Goal: Find specific page/section: Find specific page/section

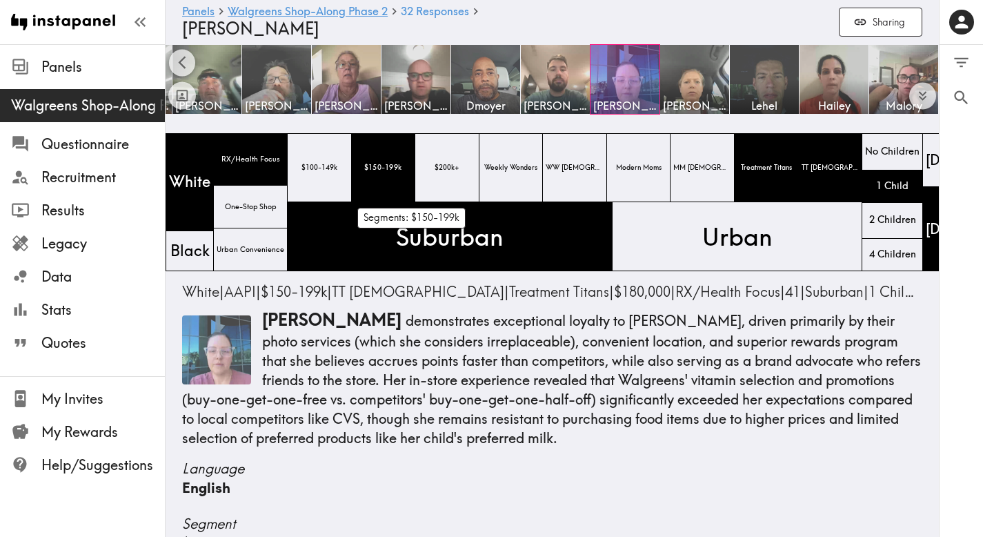
scroll to position [3, 0]
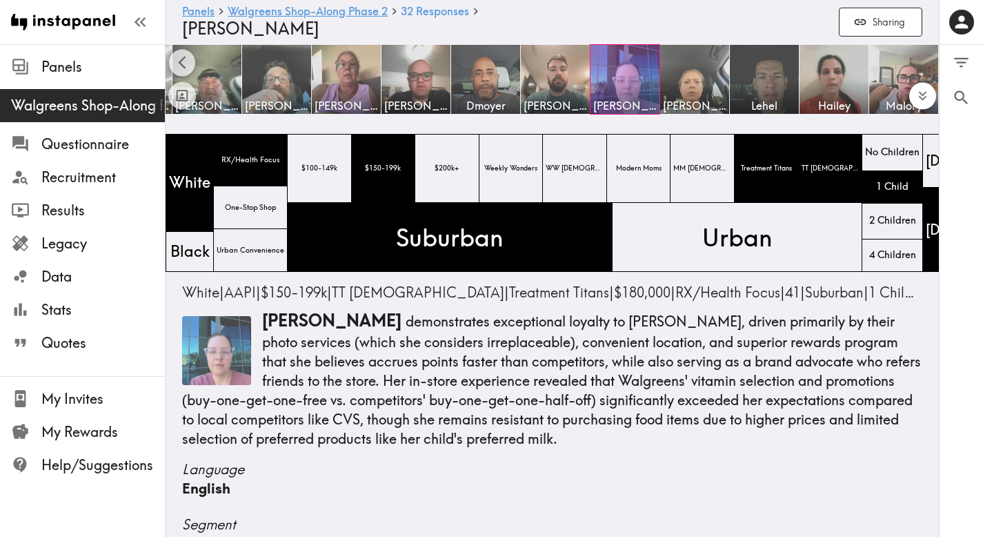
click at [931, 101] on button "Expand to show all items" at bounding box center [922, 96] width 27 height 27
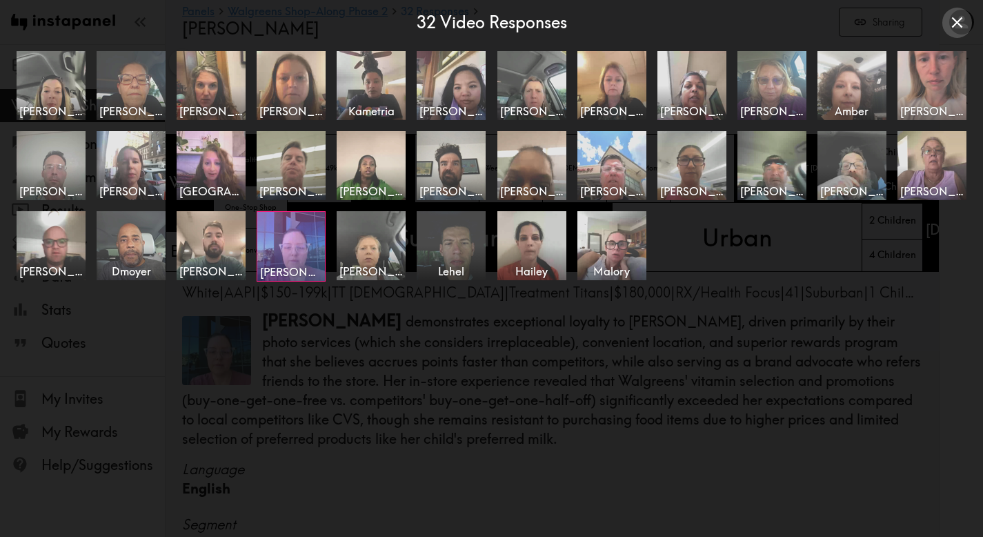
click at [957, 20] on icon "Close expanded view" at bounding box center [957, 22] width 19 height 19
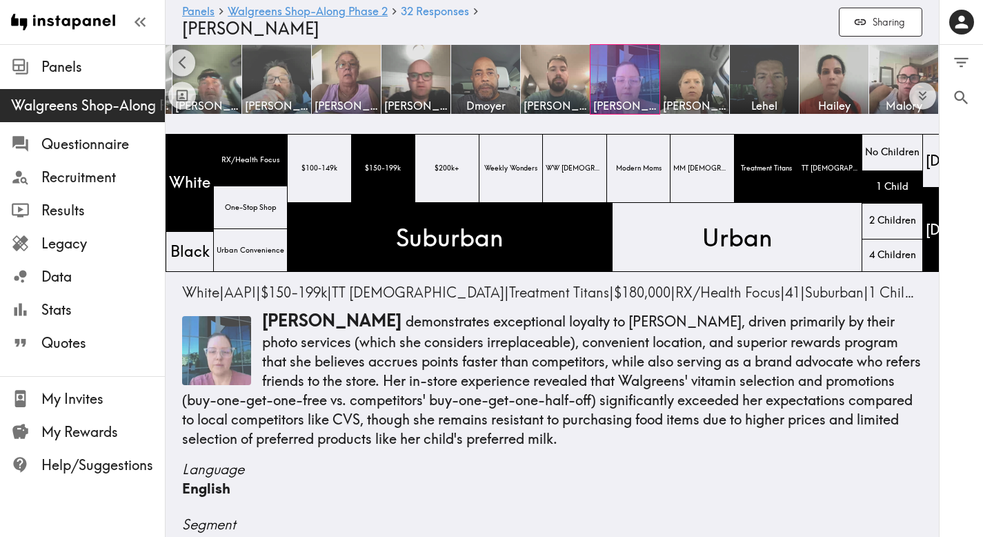
scroll to position [0, 0]
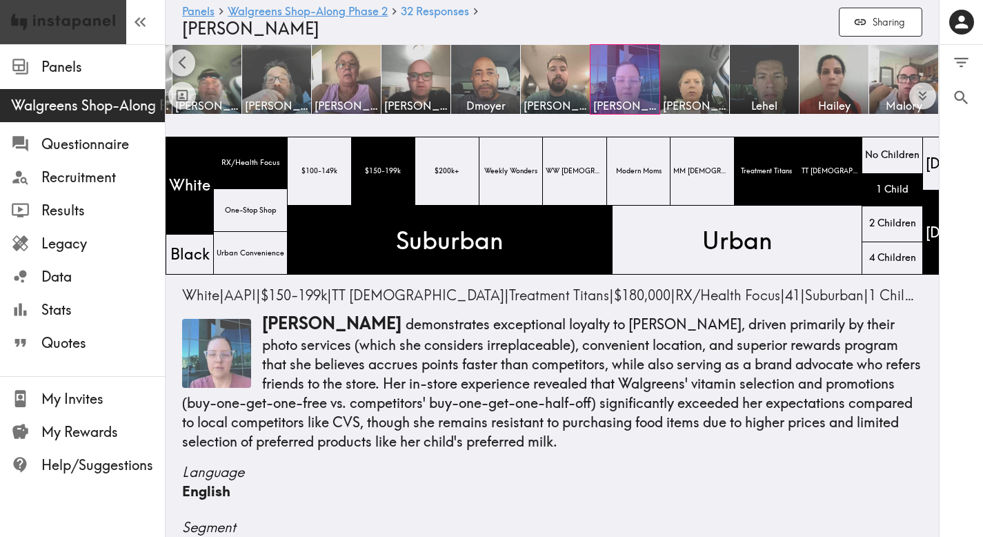
click at [95, 21] on img at bounding box center [63, 22] width 104 height 44
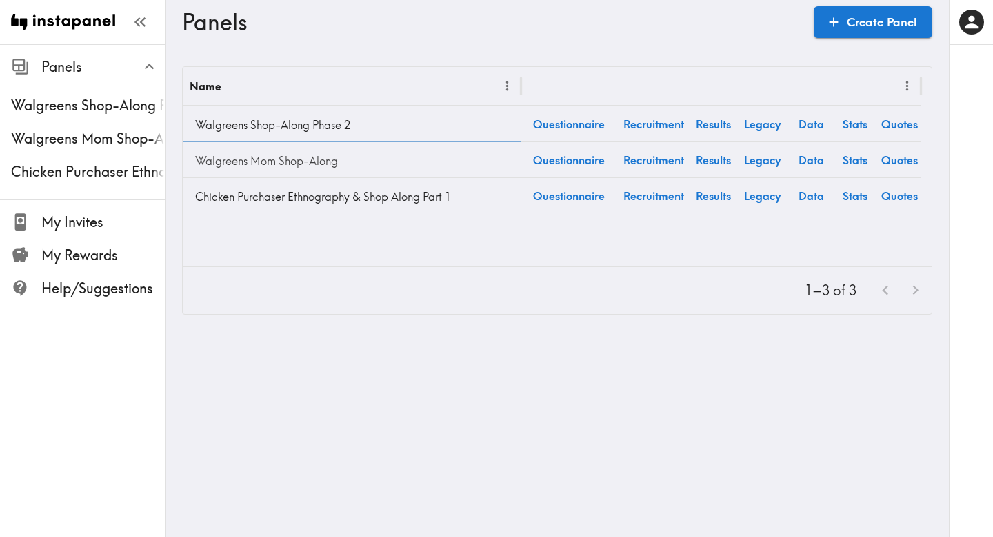
click at [301, 159] on link "Walgreens Mom Shop-Along" at bounding box center [352, 161] width 325 height 28
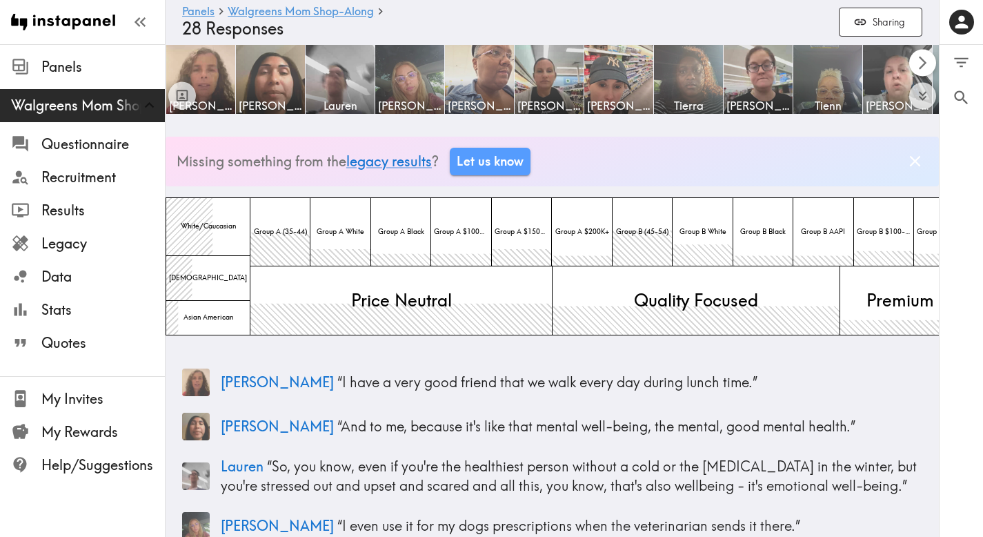
click at [924, 58] on icon "Scroll right" at bounding box center [923, 63] width 16 height 16
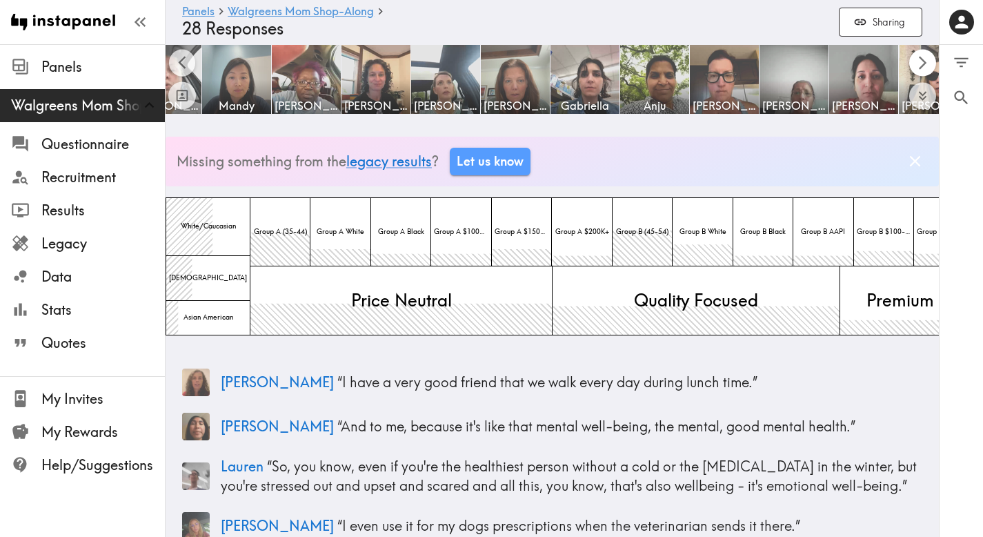
scroll to position [0, 773]
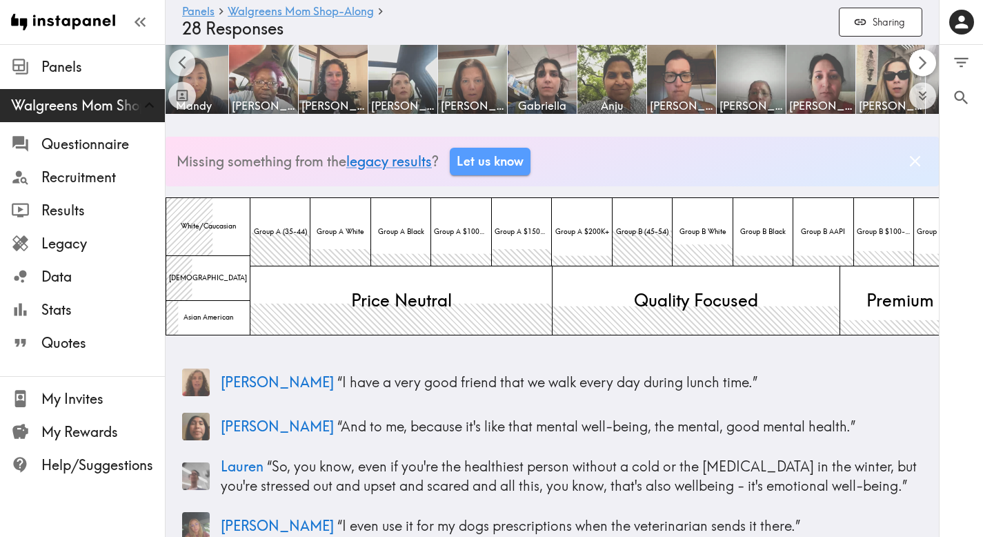
click at [924, 58] on icon "Scroll right" at bounding box center [923, 63] width 16 height 16
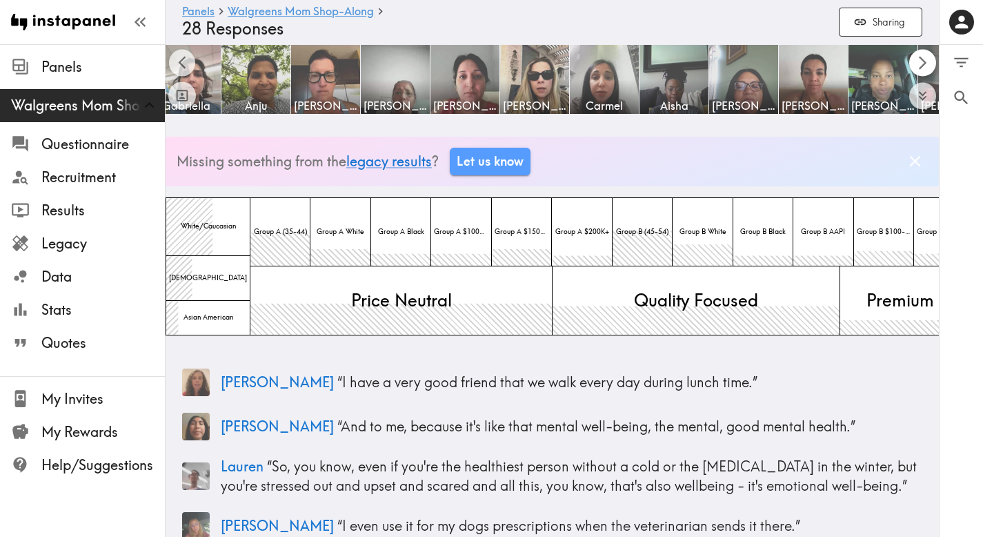
scroll to position [0, 1178]
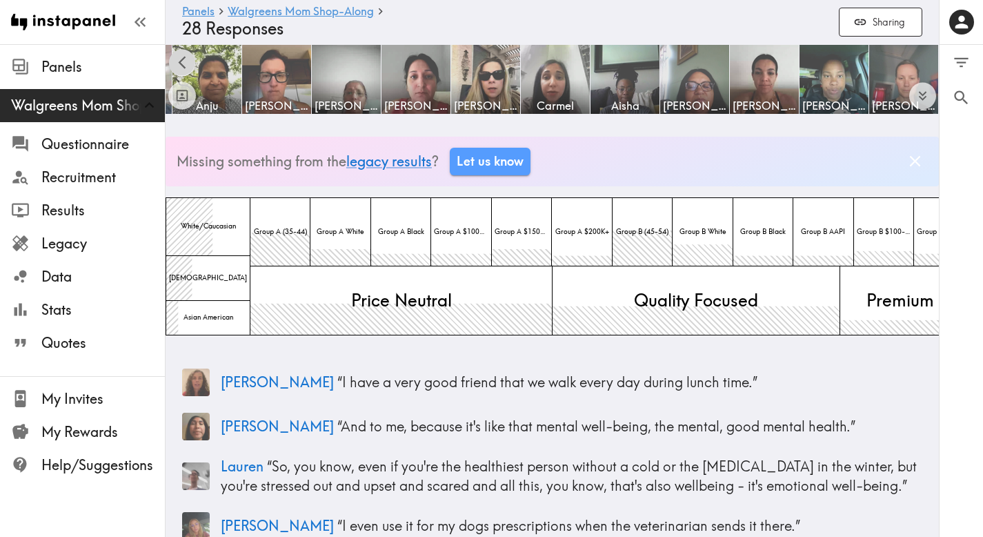
click at [181, 55] on icon "Scroll left" at bounding box center [183, 63] width 16 height 16
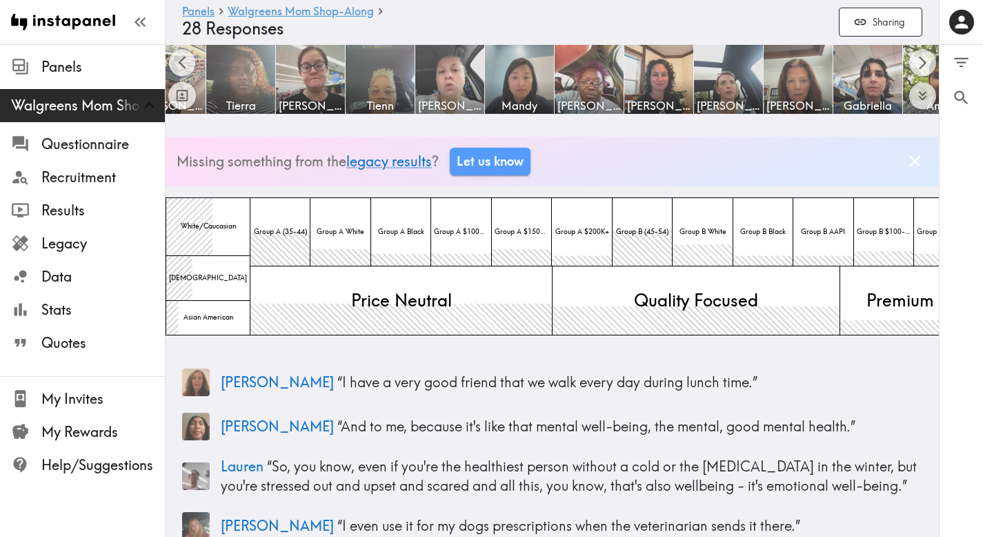
scroll to position [0, 405]
